Goal: Task Accomplishment & Management: Manage account settings

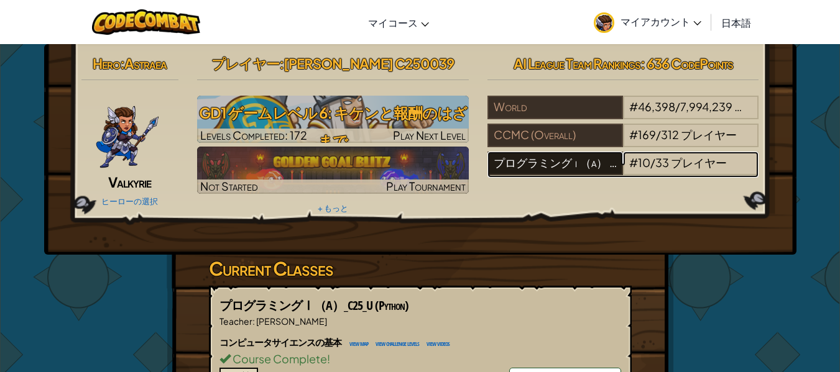
click at [571, 162] on div "プログラミングⅰ（a） C25 U" at bounding box center [555, 164] width 136 height 24
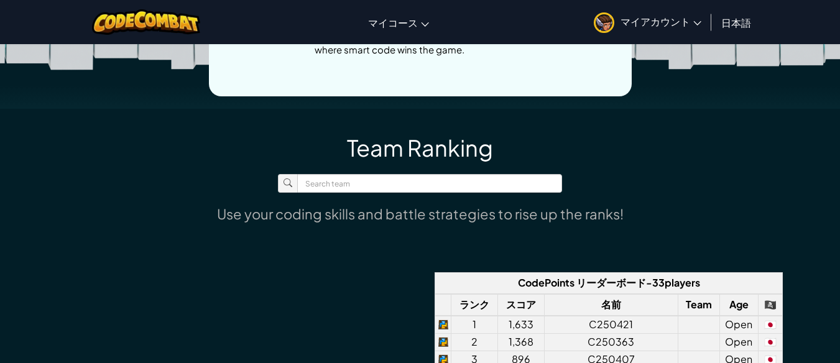
scroll to position [721, 0]
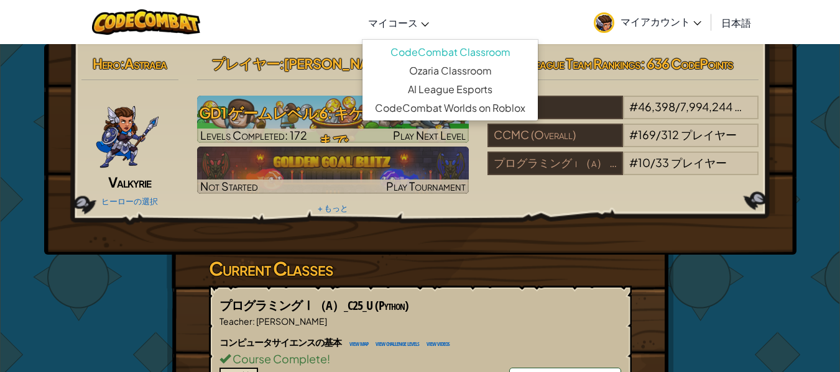
click at [410, 29] on span "マイコース" at bounding box center [393, 22] width 50 height 13
click at [672, 18] on span "マイアカウント" at bounding box center [661, 21] width 81 height 13
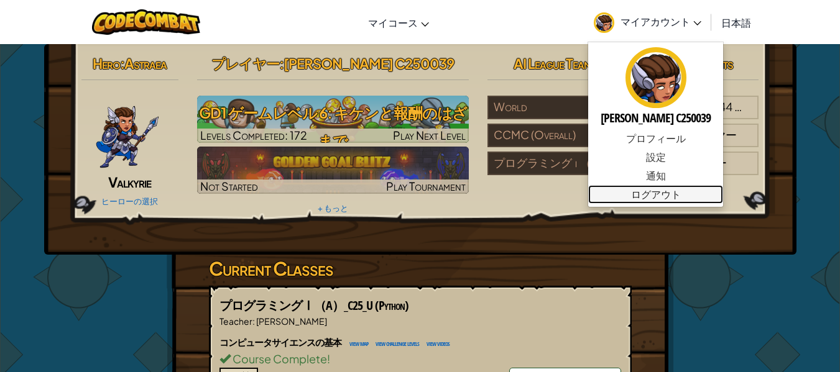
click at [657, 193] on link "ログアウト" at bounding box center [655, 194] width 135 height 19
